Goal: Use online tool/utility: Use online tool/utility

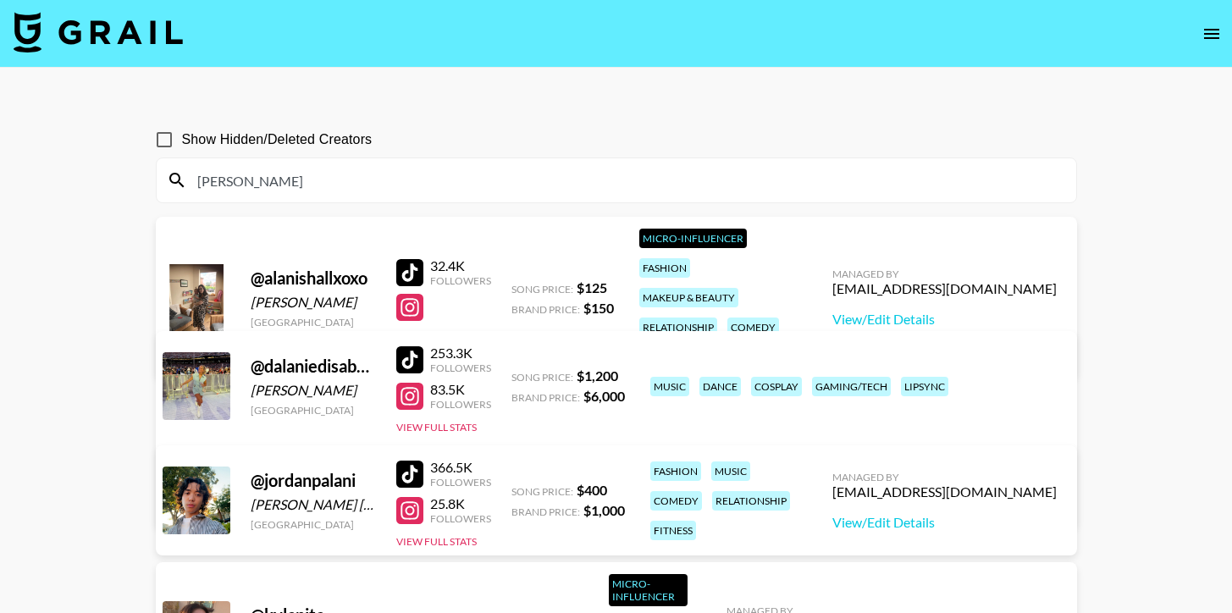
click at [79, 33] on img at bounding box center [98, 32] width 169 height 41
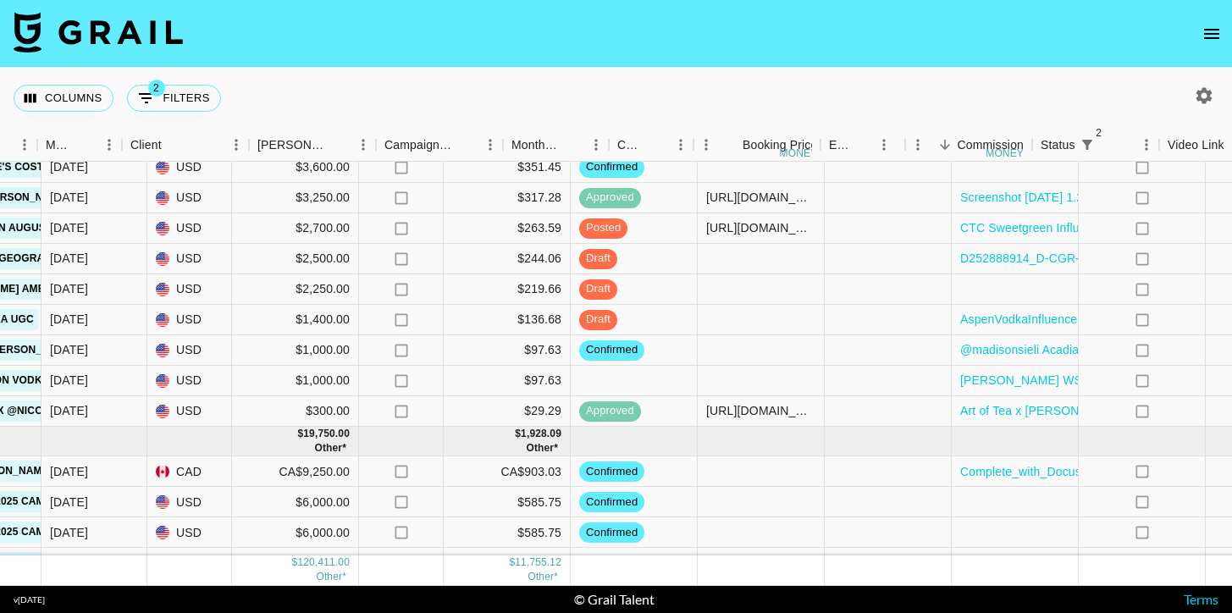
scroll to position [1144, 1199]
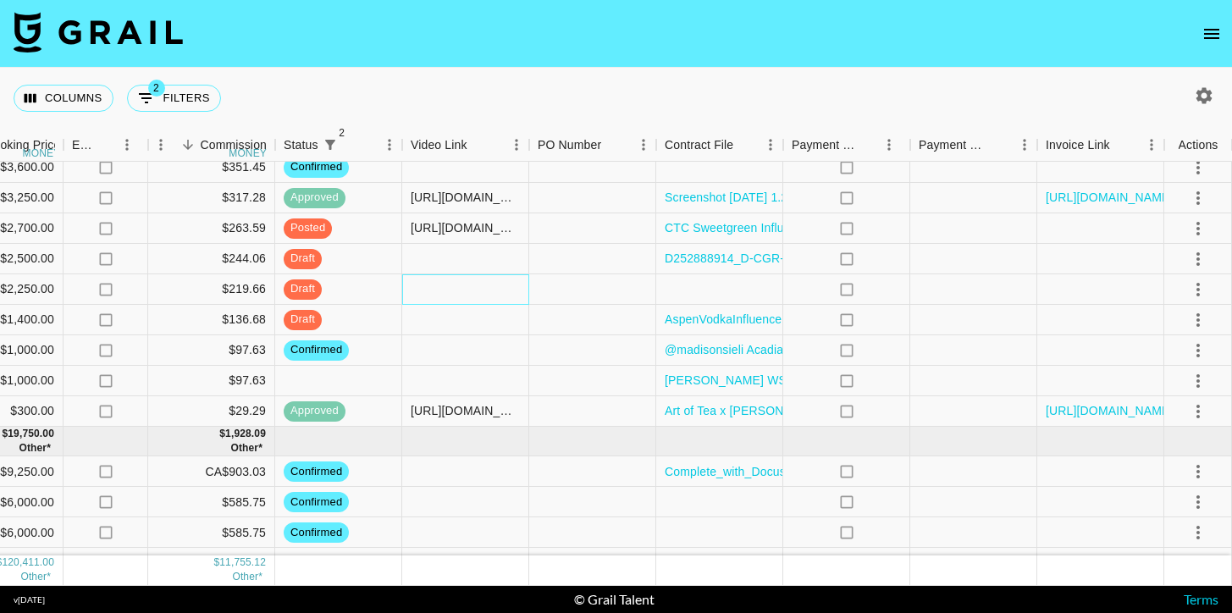
click at [442, 291] on div at bounding box center [465, 289] width 127 height 30
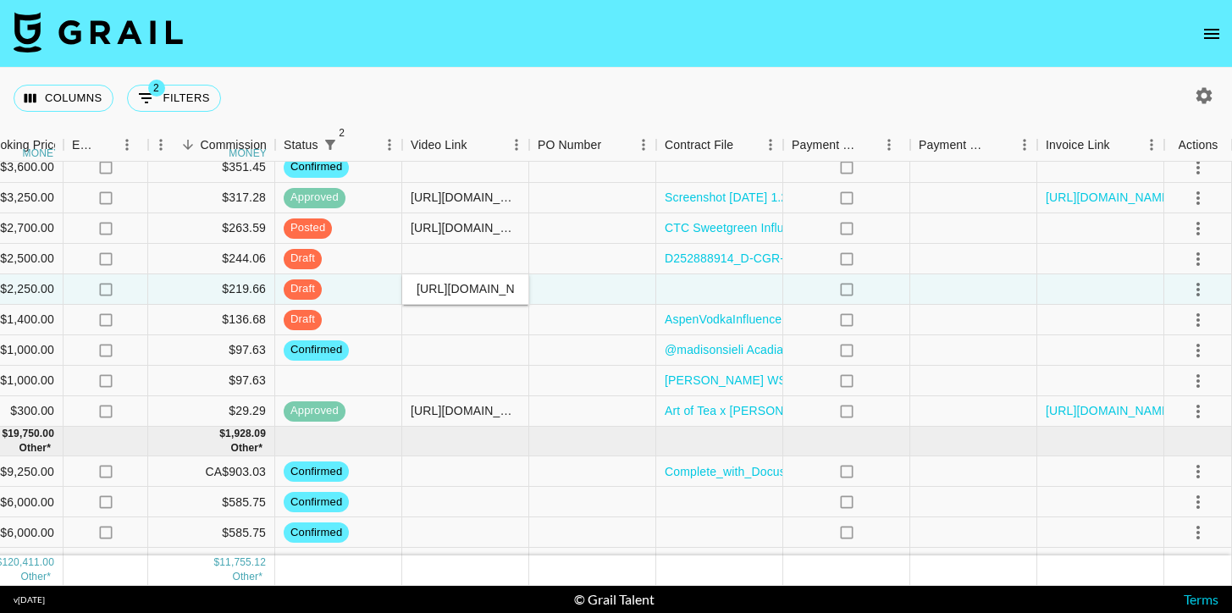
scroll to position [0, 154]
type input "[URL][DOMAIN_NAME]"
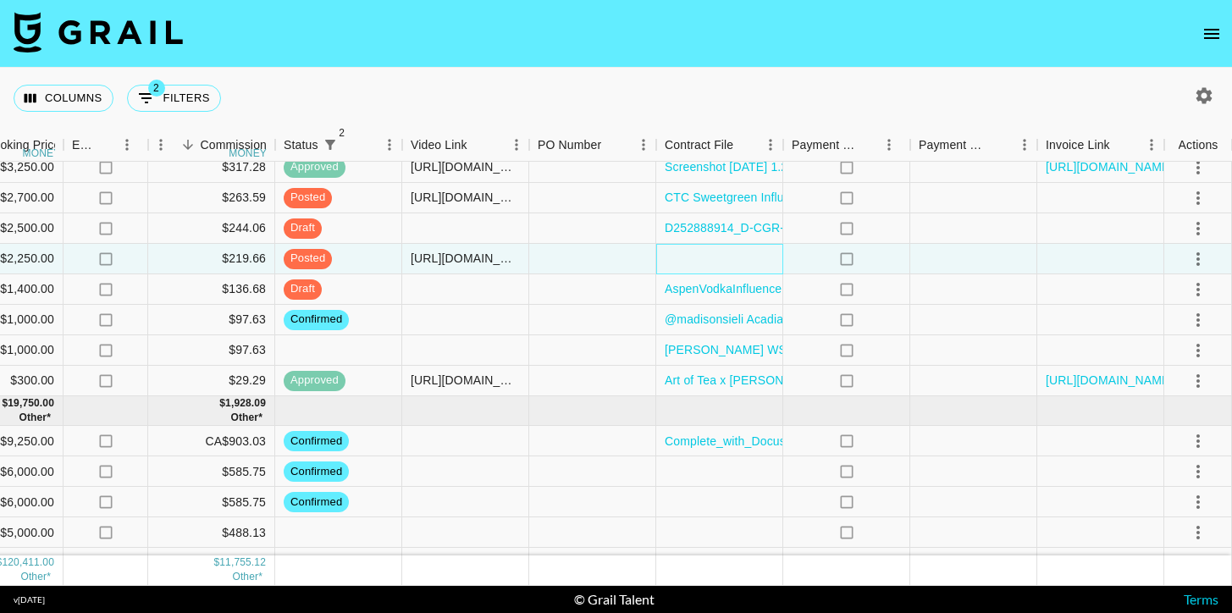
click at [704, 257] on div at bounding box center [719, 259] width 127 height 30
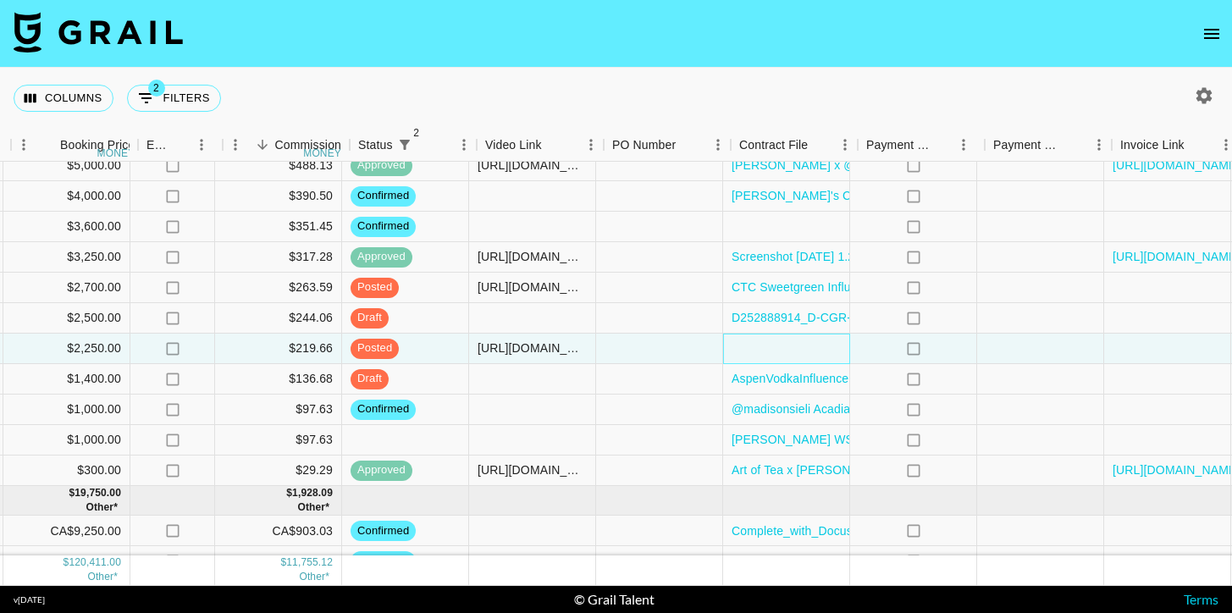
scroll to position [1085, 1199]
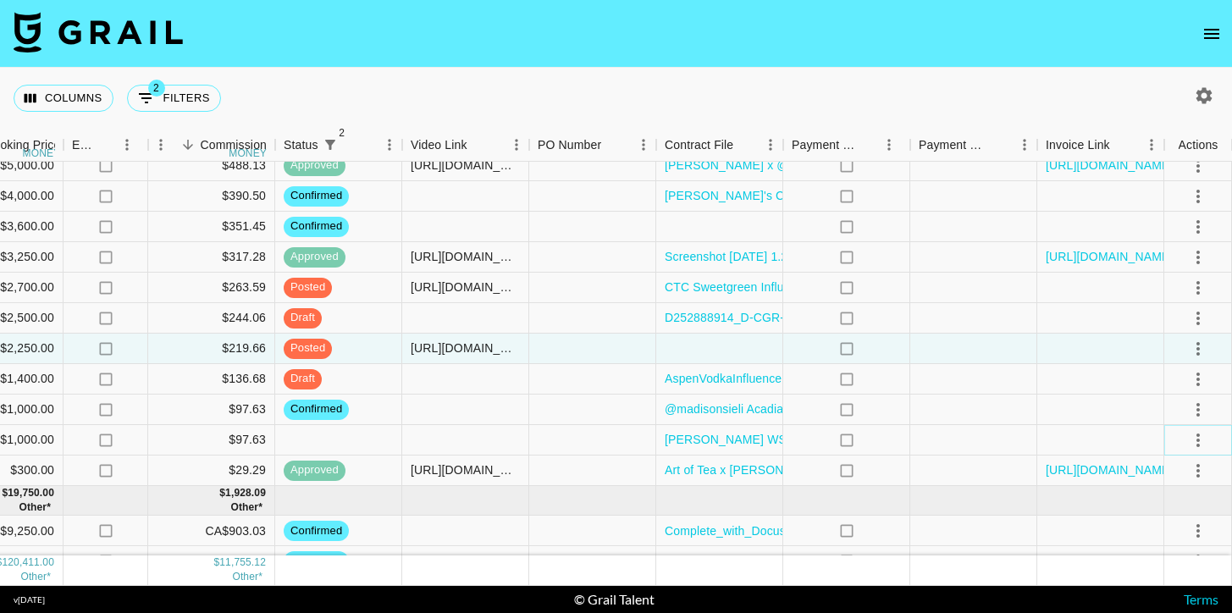
click at [1195, 440] on icon "select merge strategy" at bounding box center [1198, 440] width 20 height 20
click at [1163, 285] on li "Confirm" at bounding box center [1177, 281] width 110 height 30
click at [919, 403] on div at bounding box center [974, 410] width 127 height 30
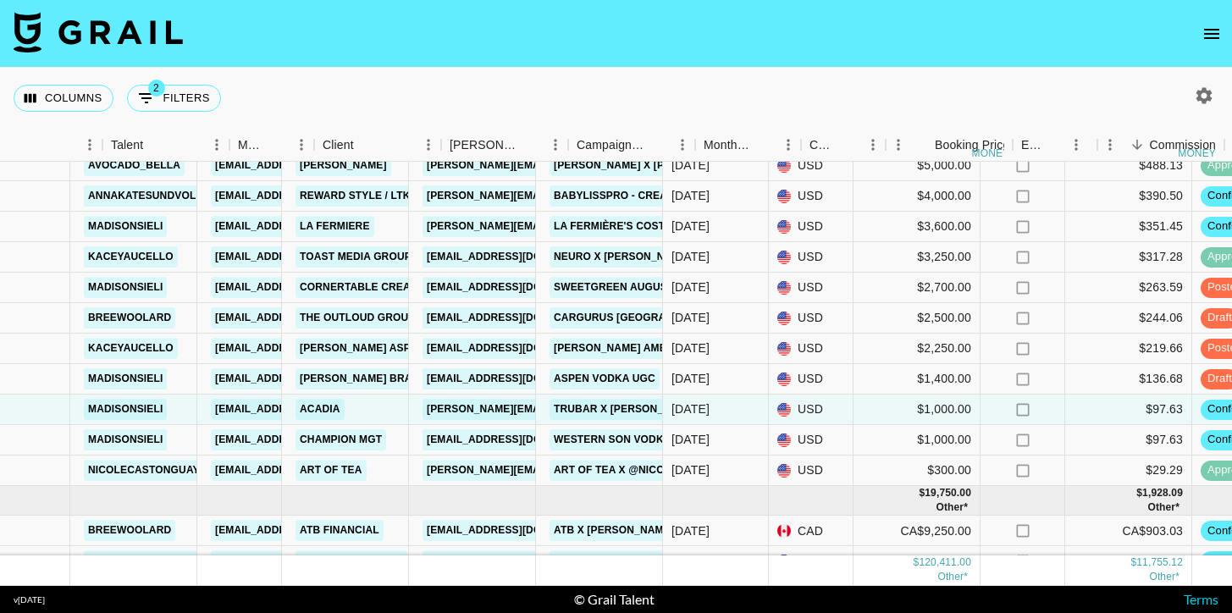
scroll to position [1085, 384]
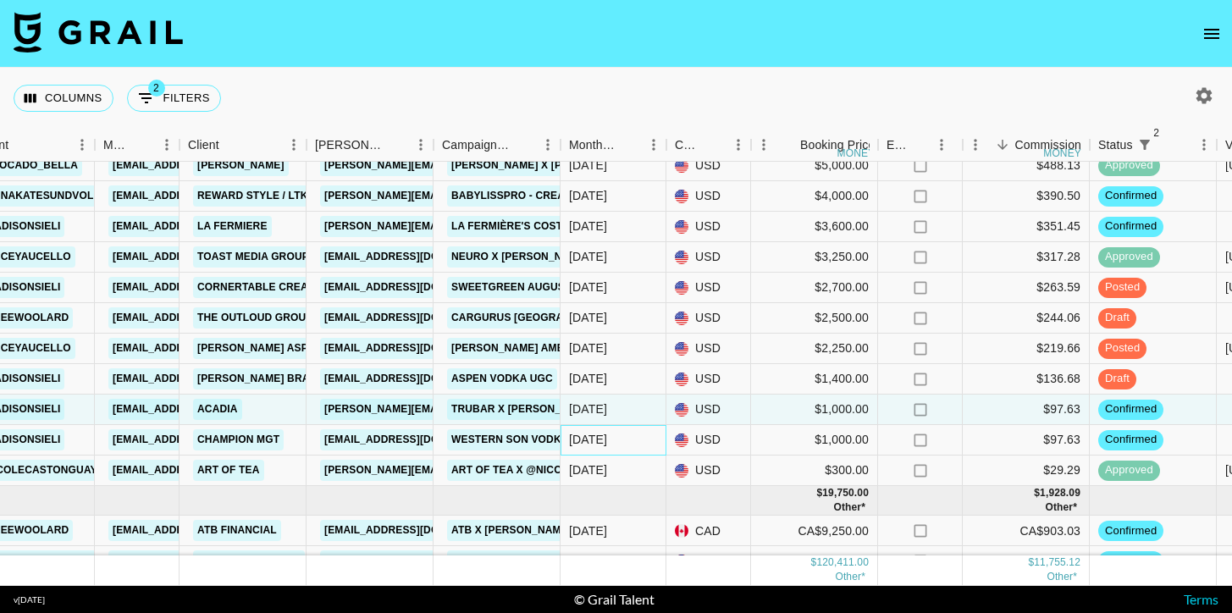
click at [603, 444] on div "[DATE]" at bounding box center [588, 439] width 38 height 17
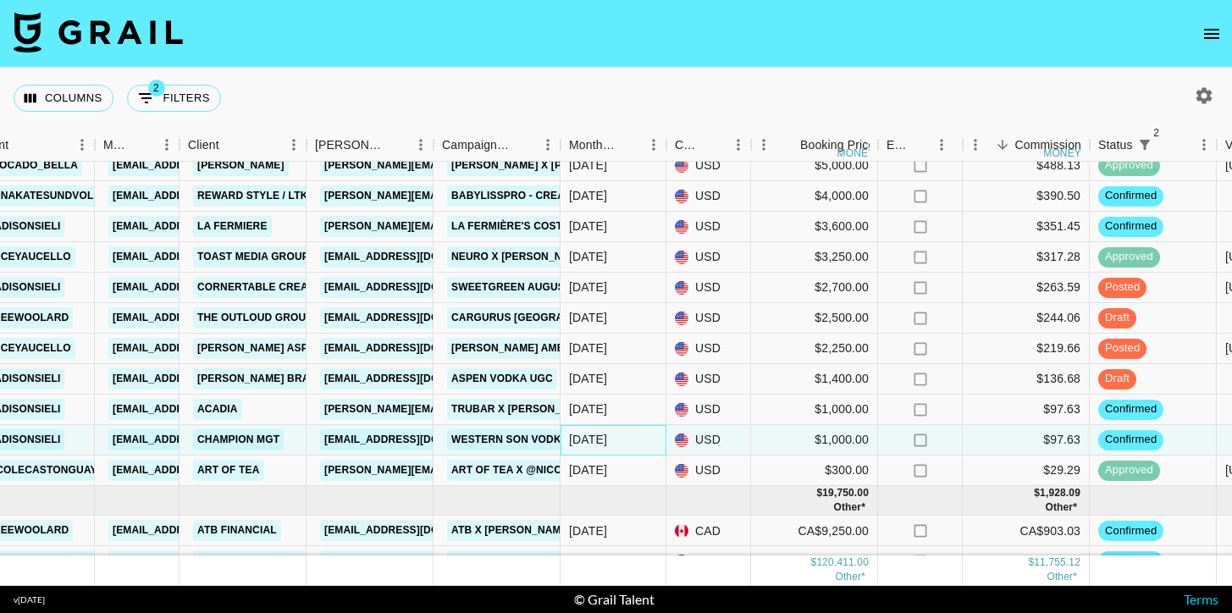
click at [603, 444] on div "[DATE]" at bounding box center [588, 439] width 38 height 17
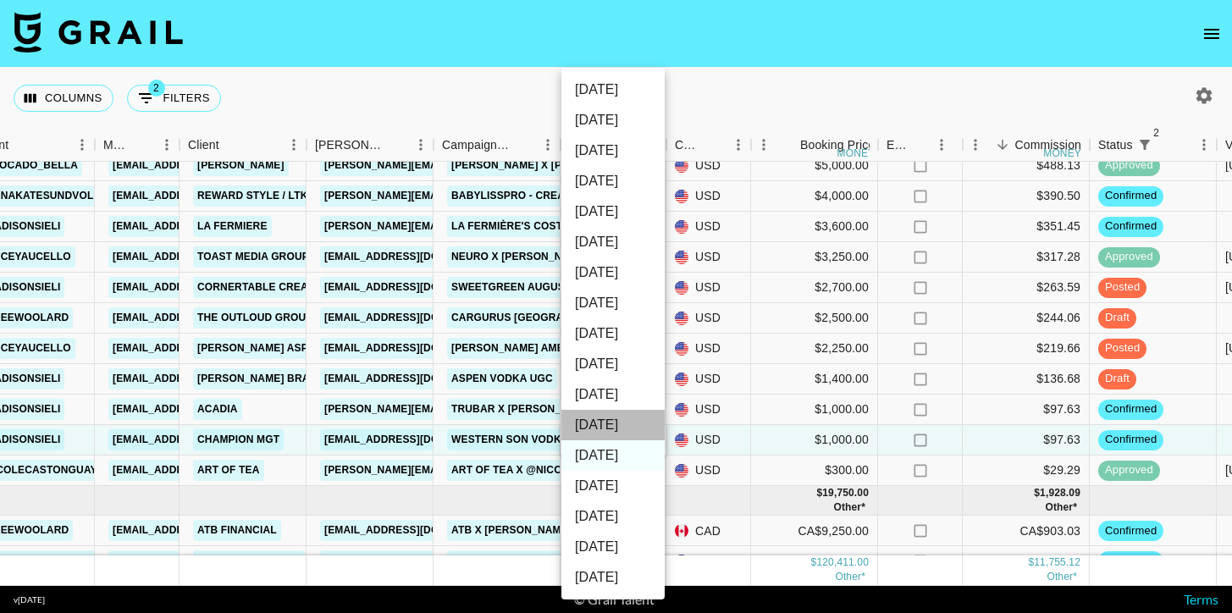
click at [601, 429] on li "[DATE]" at bounding box center [613, 425] width 103 height 30
type input "[DATE]"
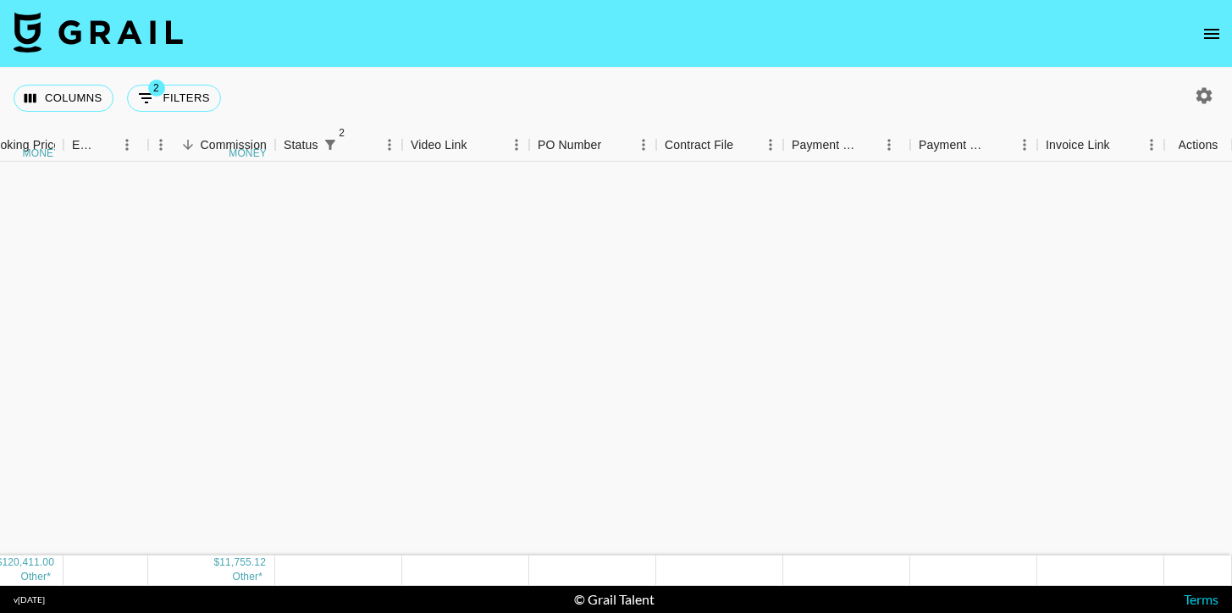
scroll to position [641, 1199]
